Goal: Obtain resource: Obtain resource

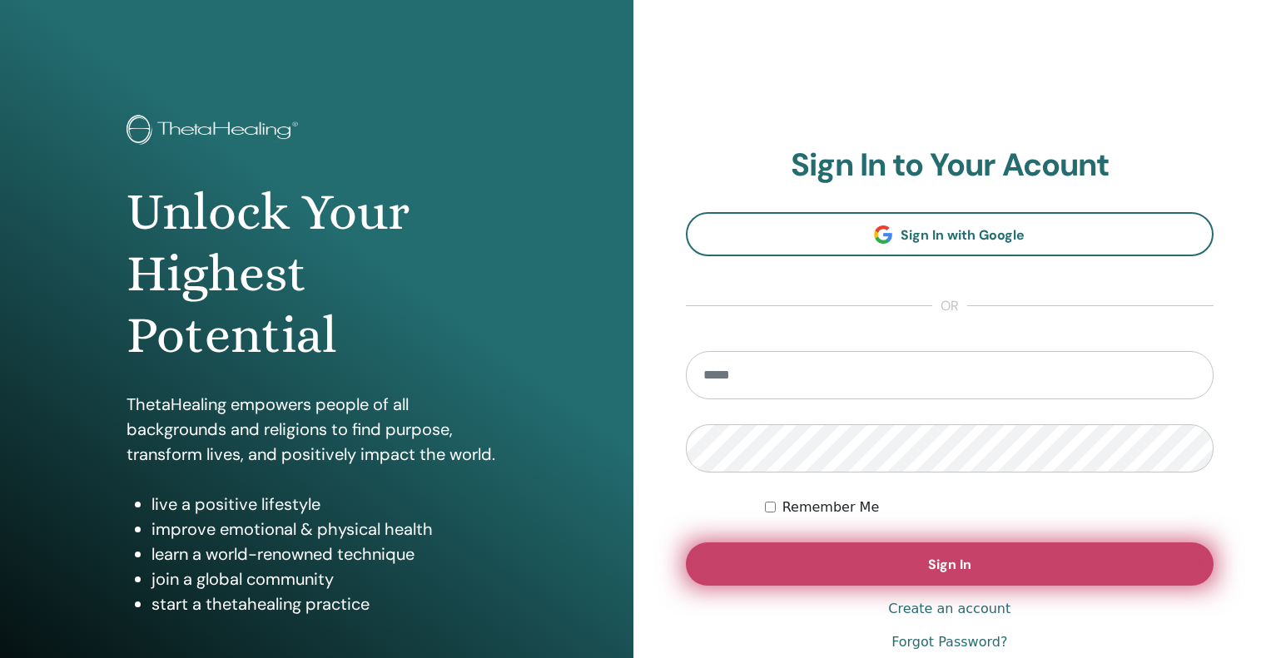
type input "**********"
click at [955, 563] on span "Sign In" at bounding box center [949, 564] width 43 height 17
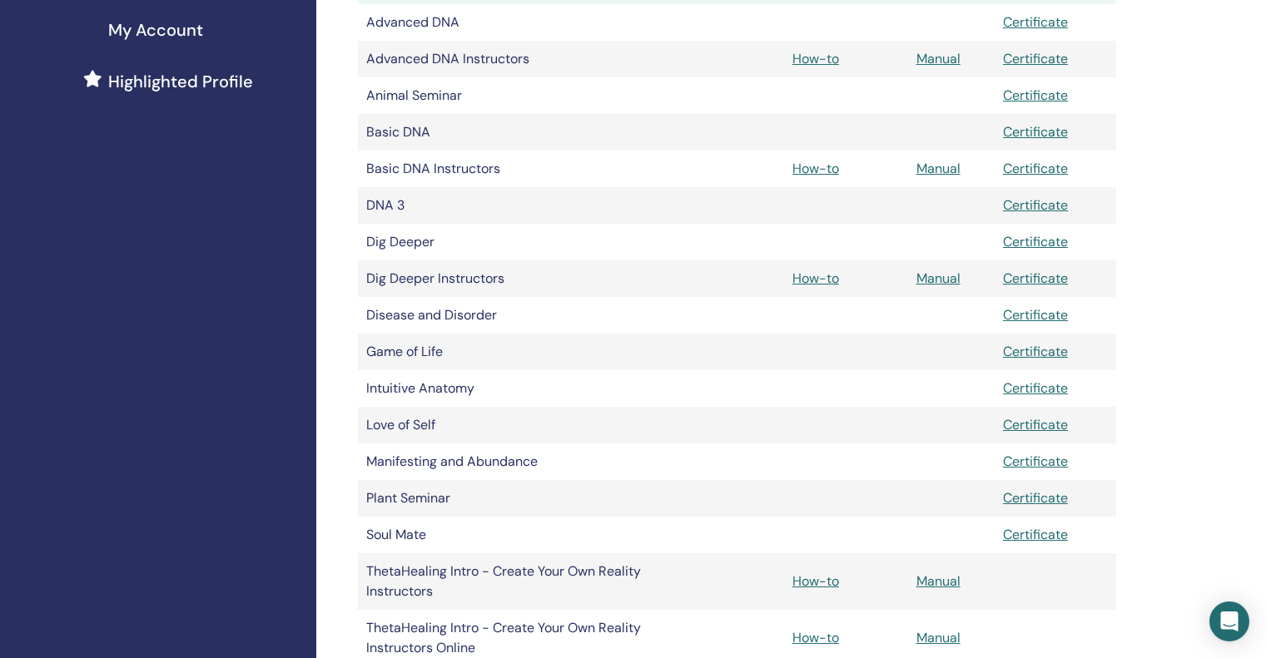
scroll to position [409, 0]
click at [934, 59] on link "Manual" at bounding box center [938, 59] width 44 height 17
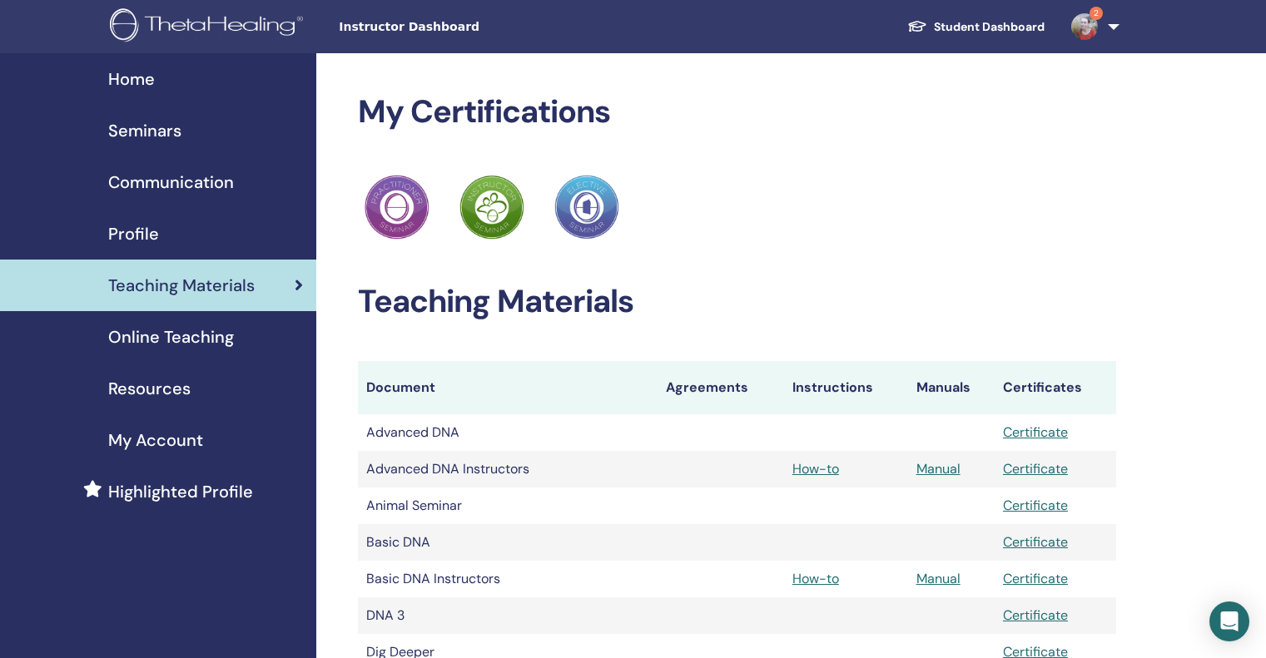
click at [158, 126] on span "Seminars" at bounding box center [144, 130] width 73 height 25
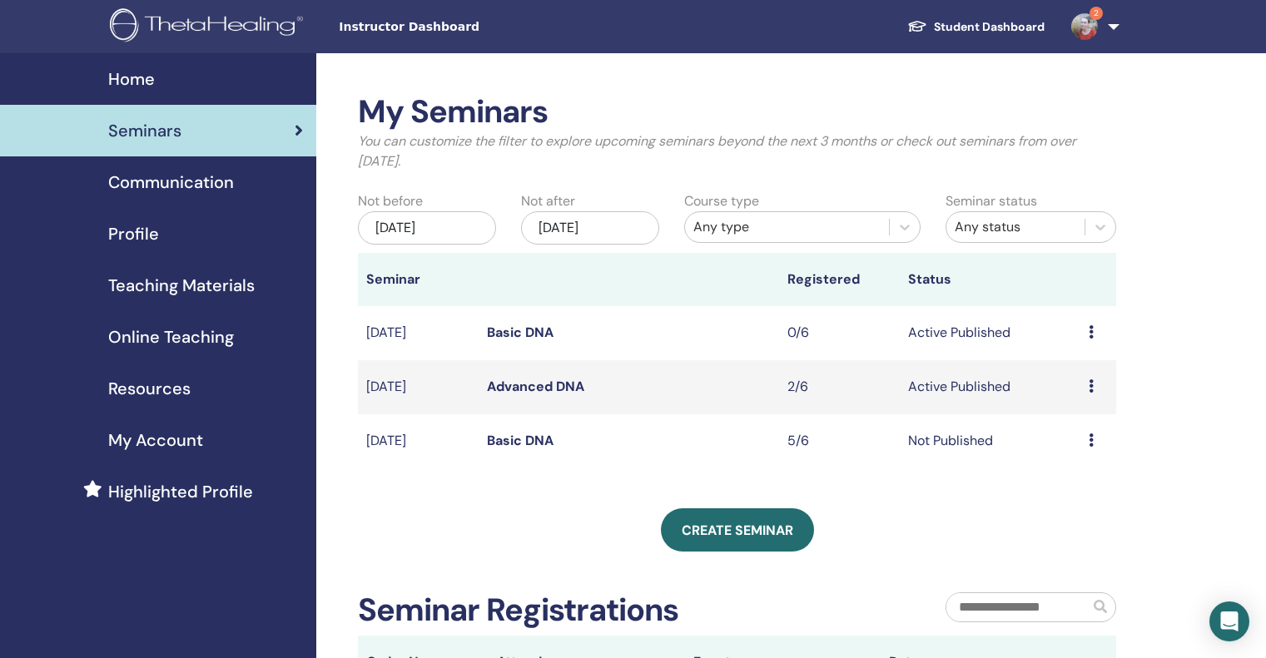
click at [1091, 388] on icon at bounding box center [1090, 385] width 5 height 13
click at [1065, 426] on link "Edit" at bounding box center [1060, 426] width 24 height 17
click at [217, 276] on span "Teaching Materials" at bounding box center [181, 285] width 146 height 25
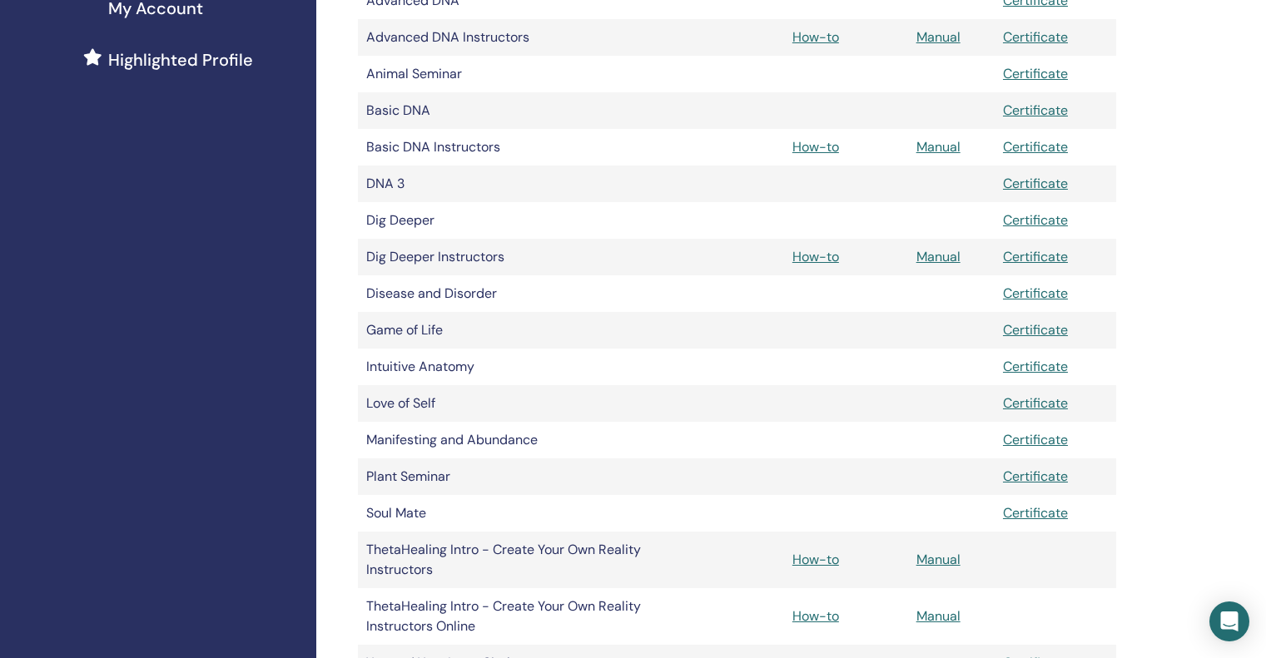
scroll to position [430, 0]
click at [937, 264] on link "Manual" at bounding box center [938, 258] width 44 height 17
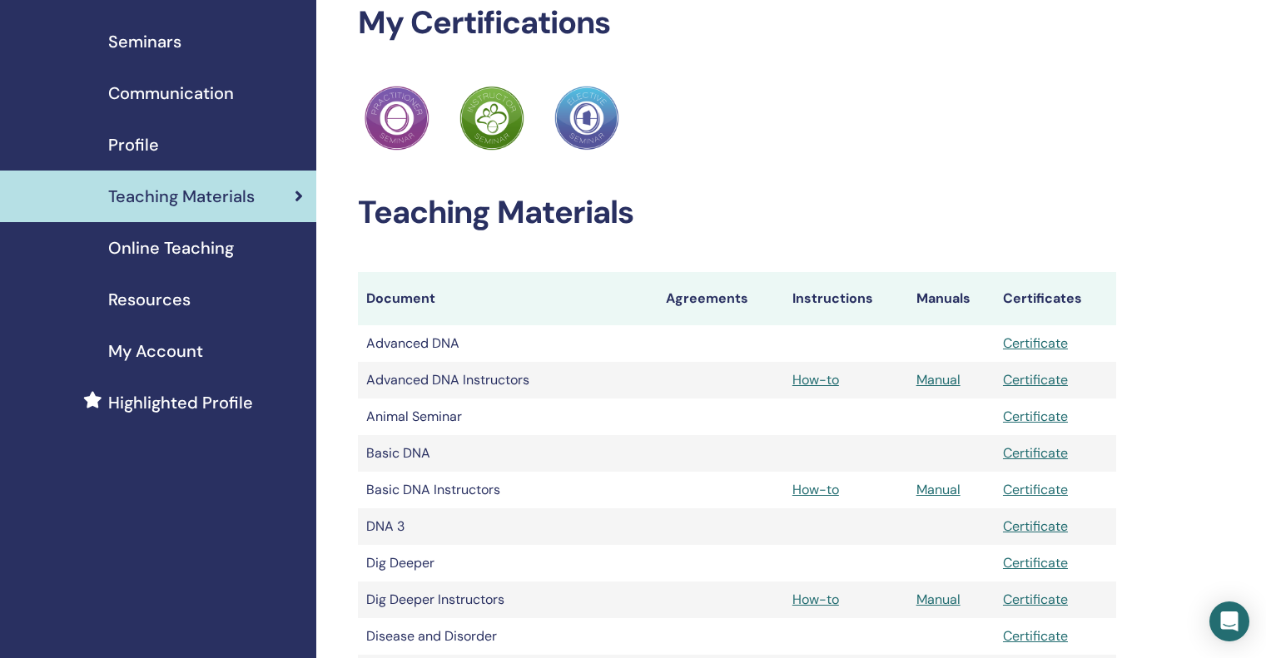
scroll to position [86, 0]
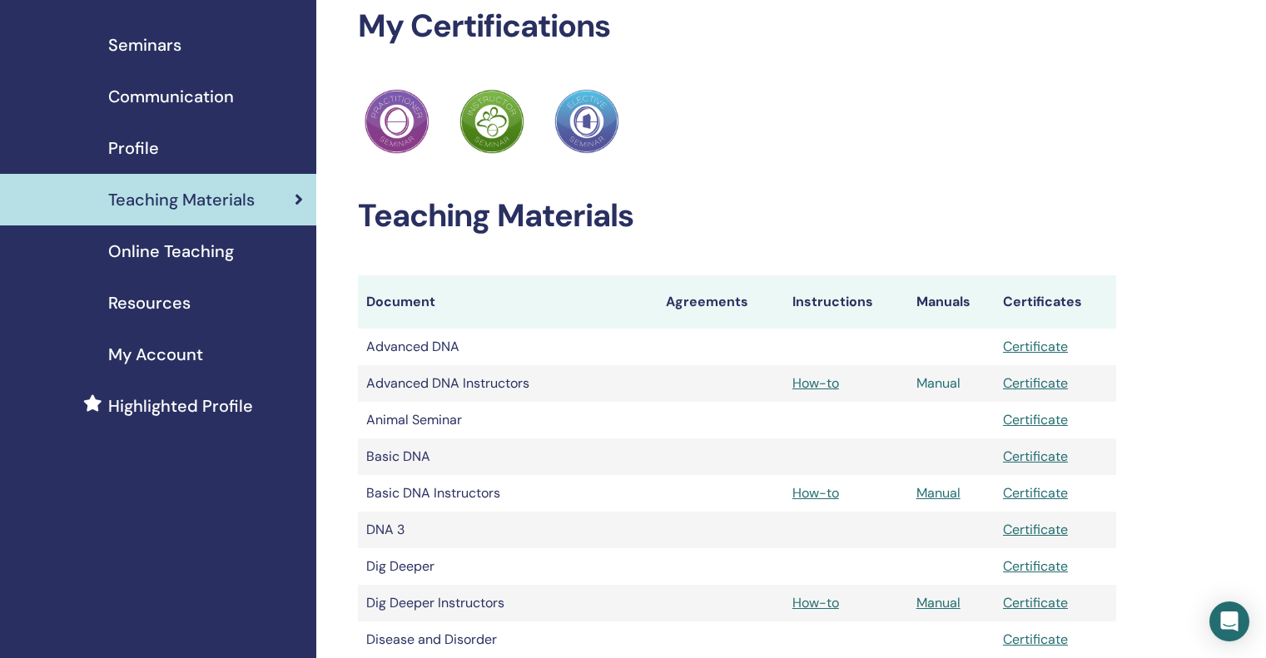
click at [935, 385] on link "Manual" at bounding box center [938, 382] width 44 height 17
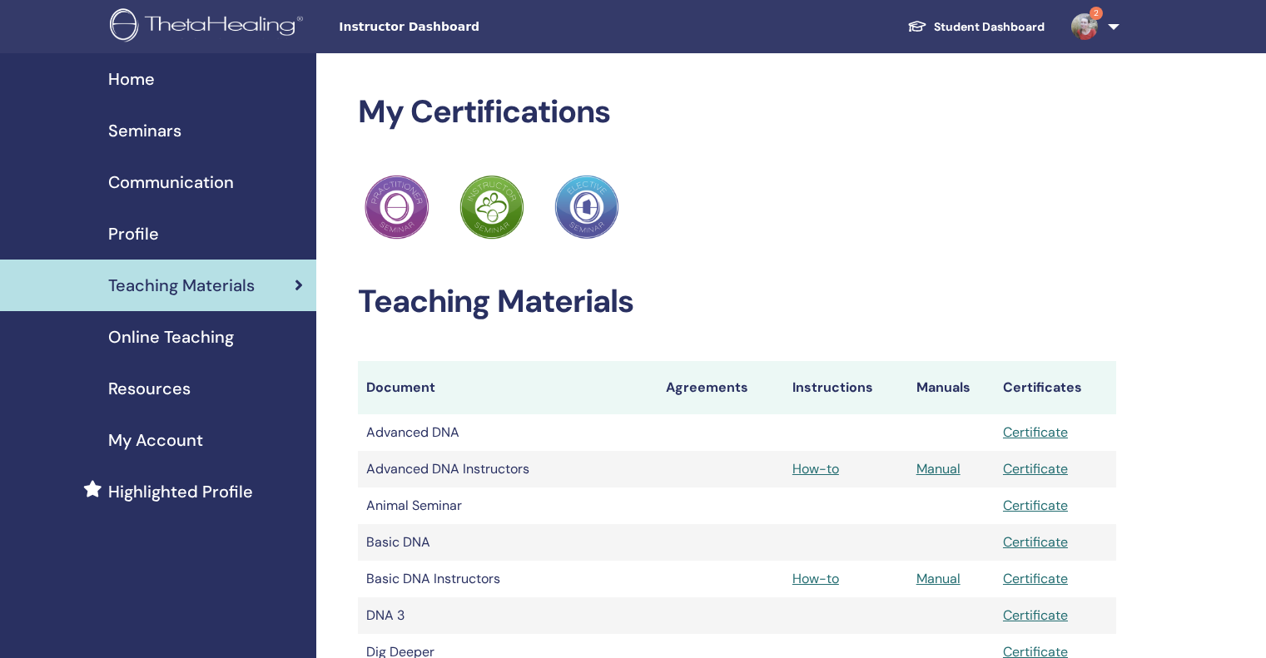
scroll to position [82, 0]
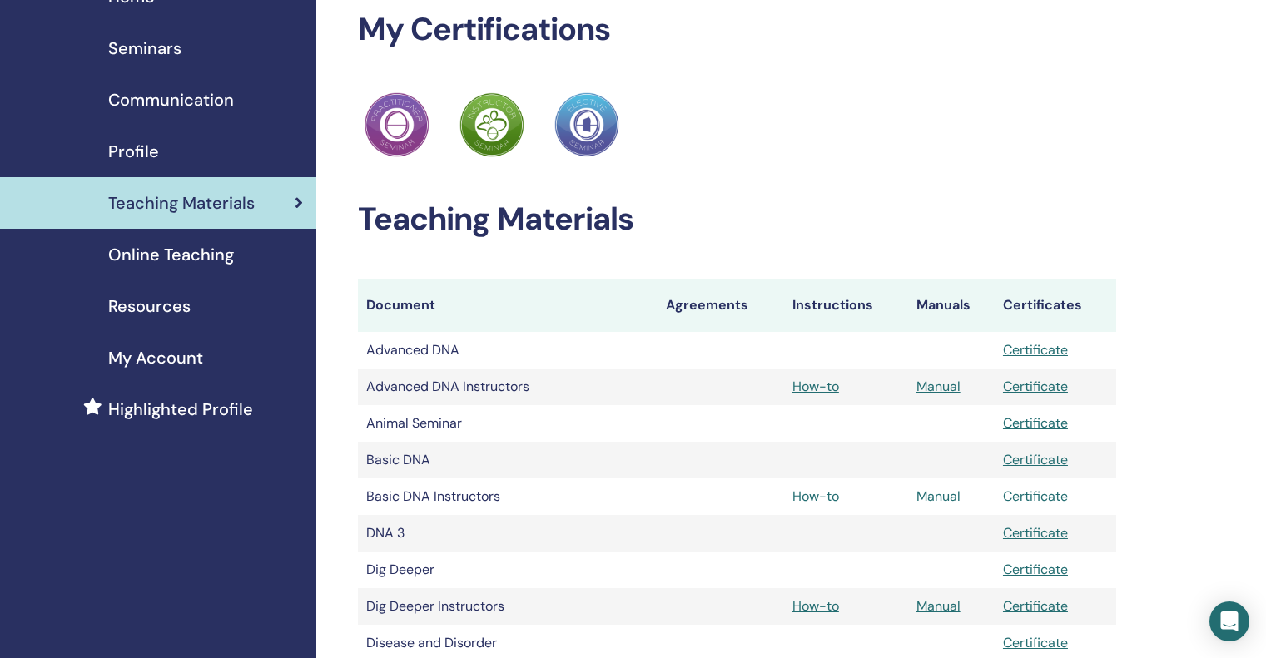
click at [161, 305] on span "Resources" at bounding box center [149, 306] width 82 height 25
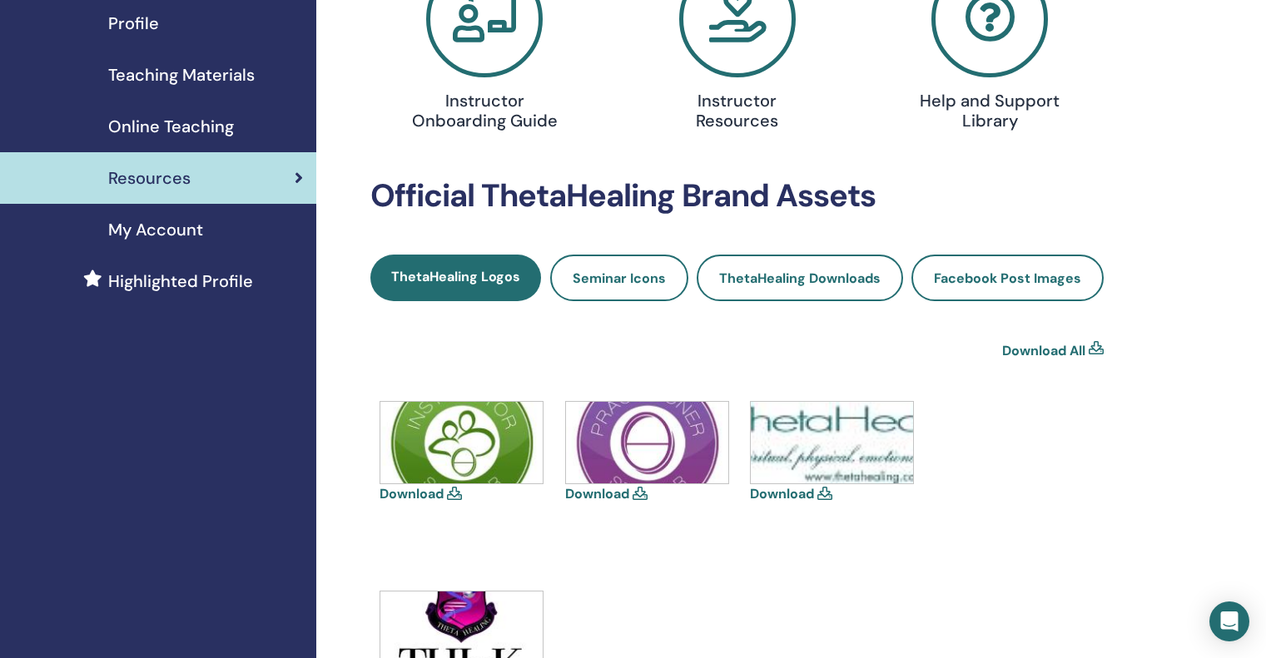
scroll to position [350, 0]
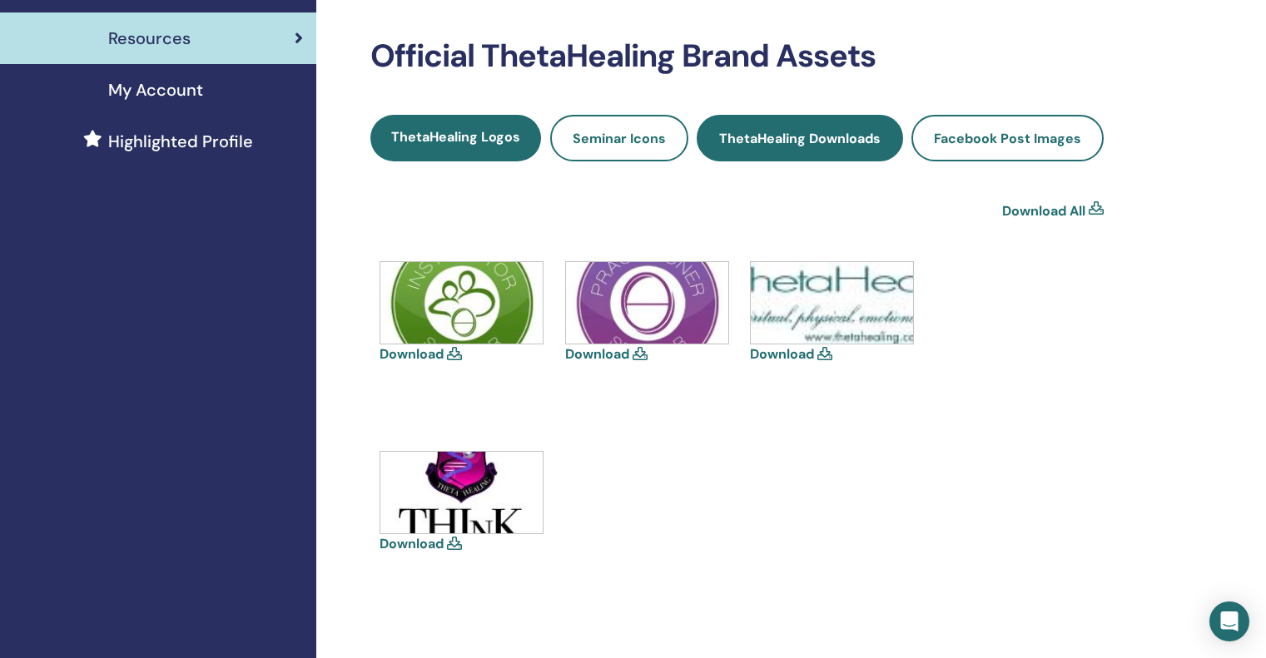
click at [761, 137] on span "ThetaHealing Downloads" at bounding box center [799, 138] width 161 height 17
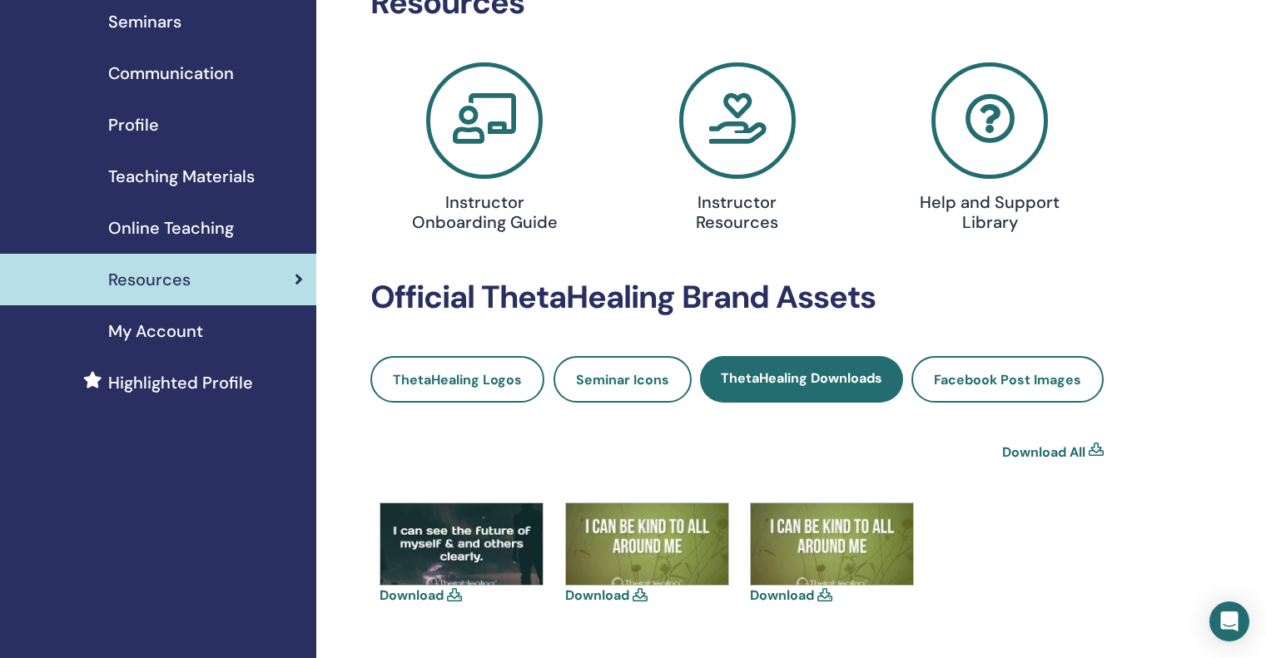
scroll to position [107, 0]
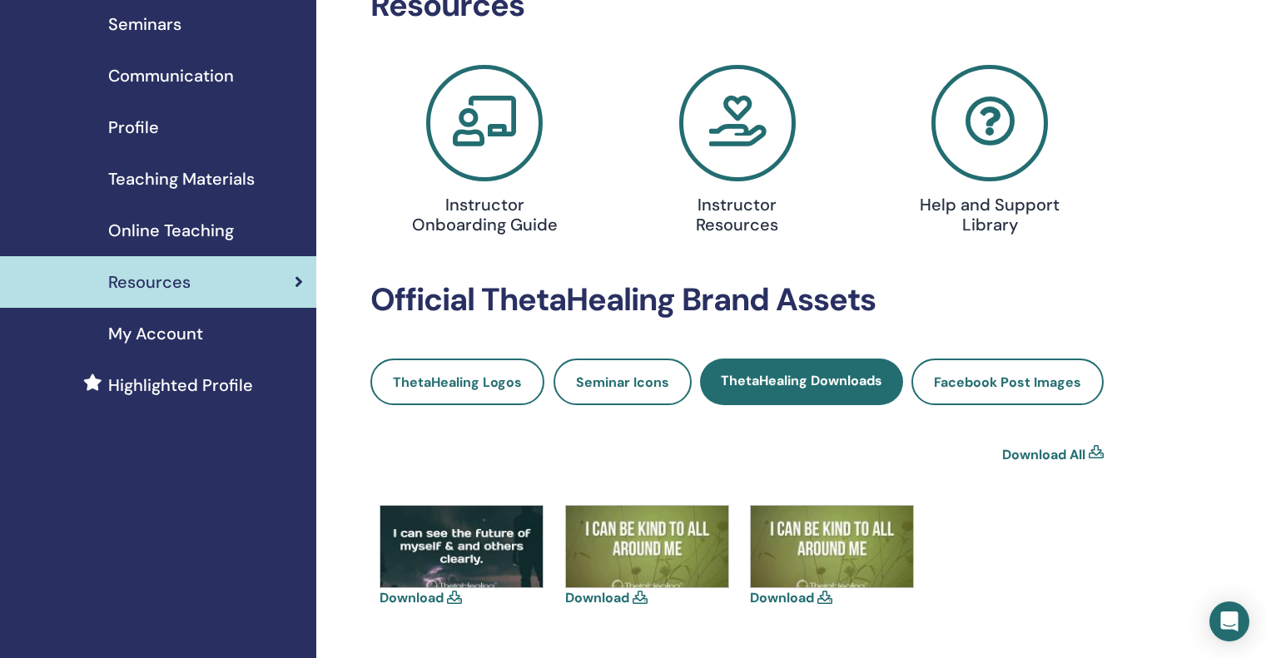
click at [186, 235] on span "Online Teaching" at bounding box center [171, 230] width 126 height 25
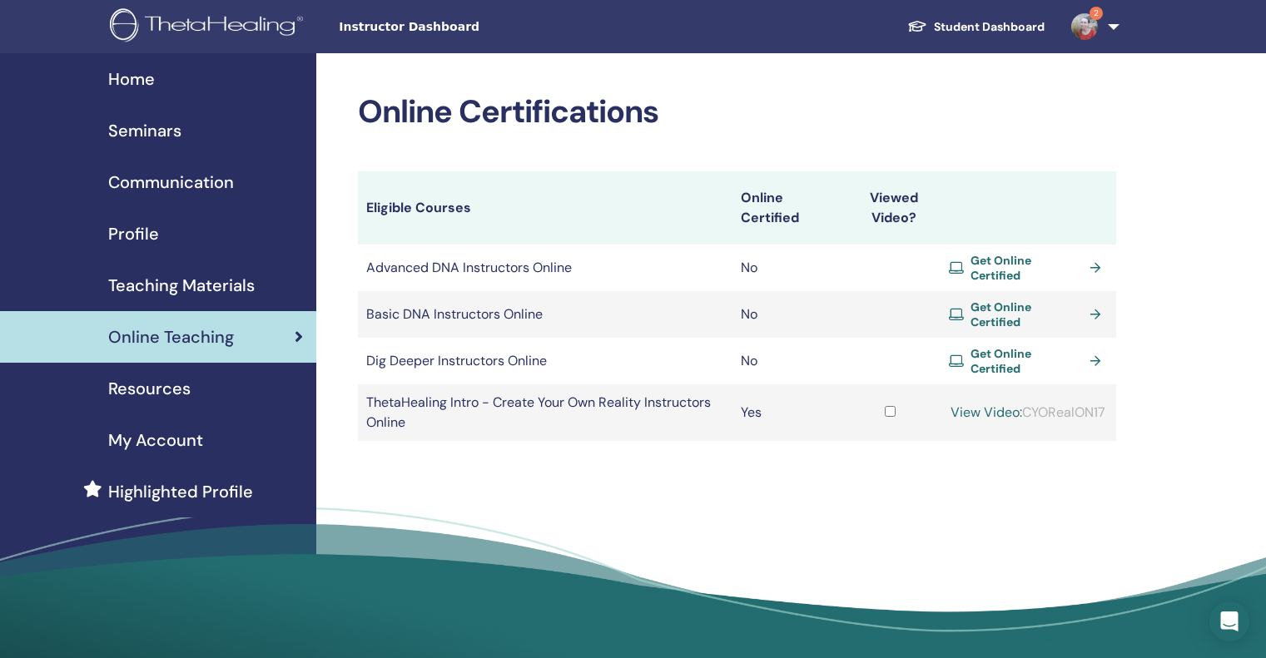
click at [463, 297] on td "Basic DNA Instructors Online" at bounding box center [545, 314] width 374 height 47
click at [159, 381] on span "Resources" at bounding box center [149, 388] width 82 height 25
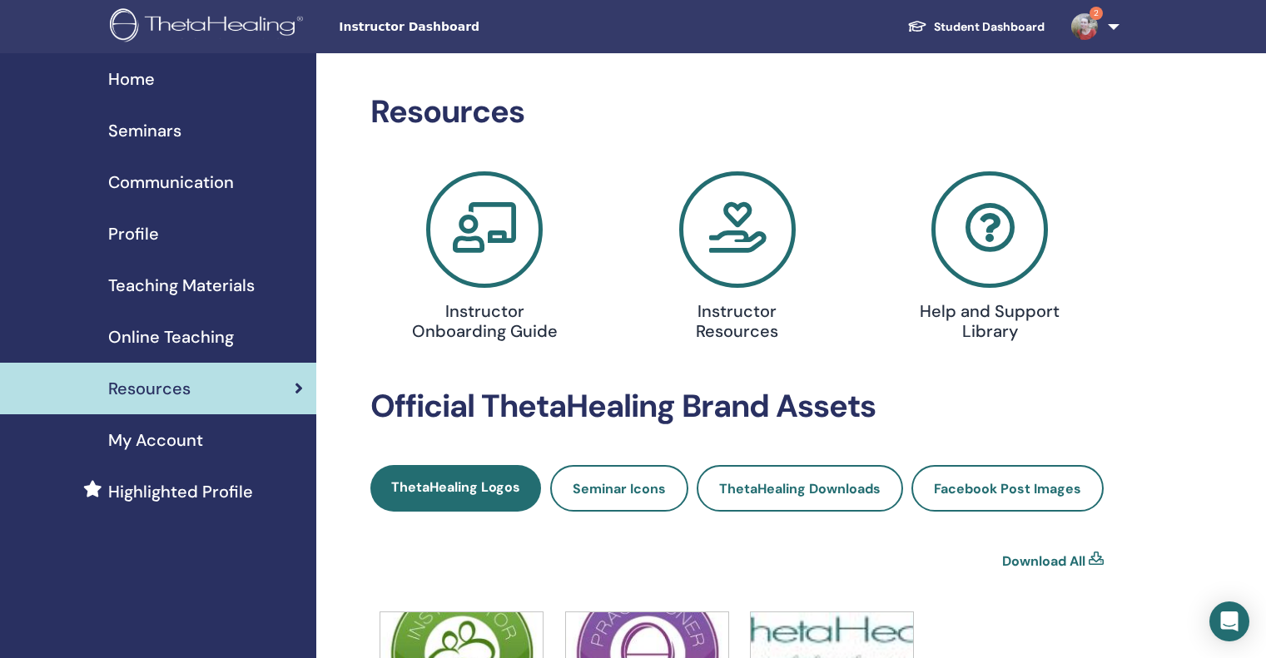
click at [158, 284] on span "Teaching Materials" at bounding box center [181, 285] width 146 height 25
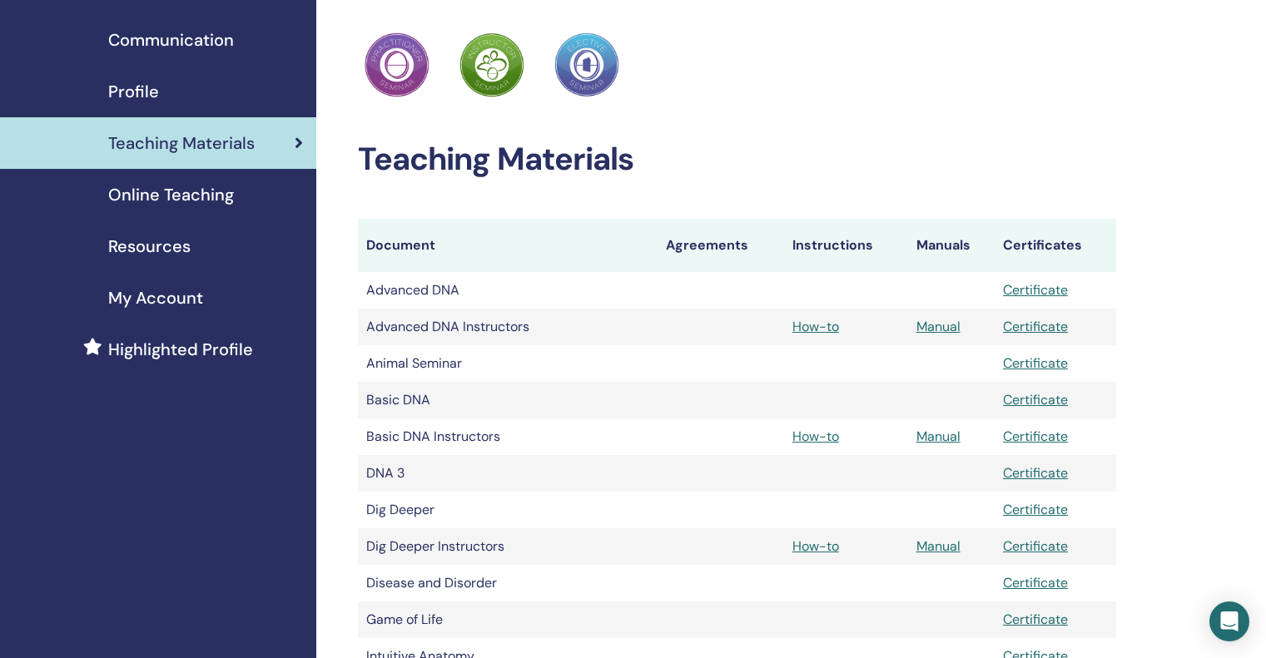
scroll to position [166, 0]
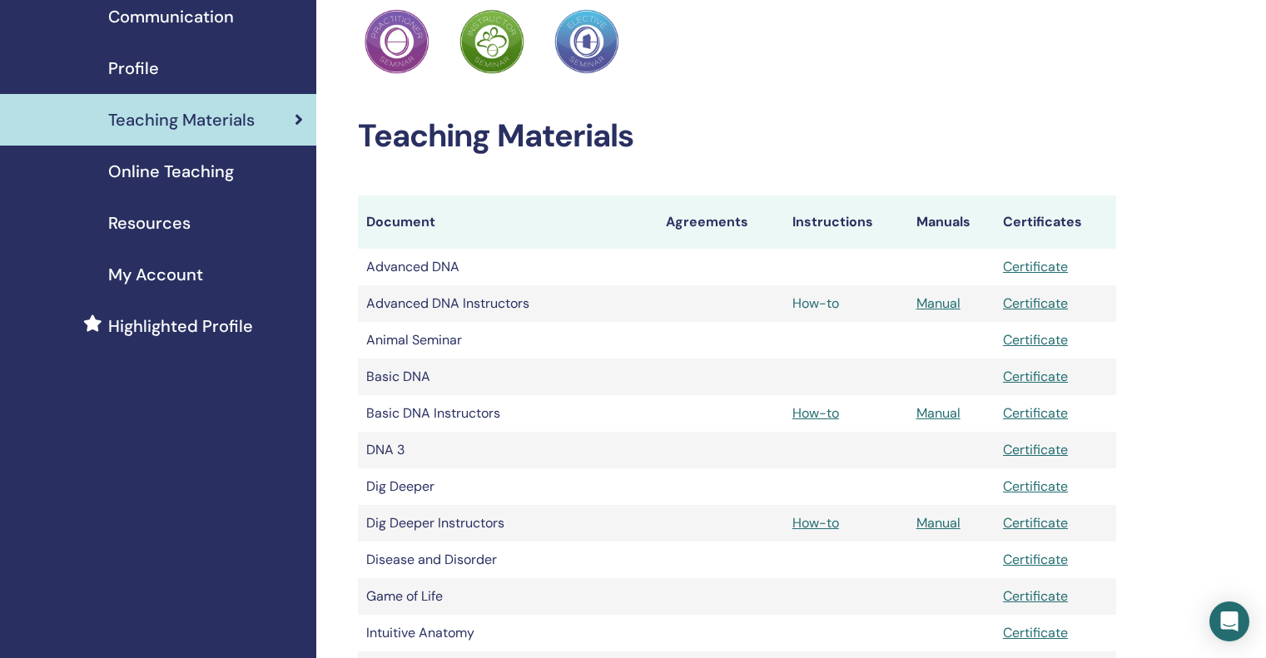
click at [806, 303] on link "How-to" at bounding box center [815, 303] width 47 height 17
